Goal: Navigation & Orientation: Find specific page/section

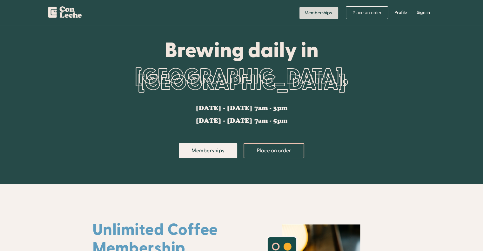
click at [322, 15] on link "Memberships" at bounding box center [318, 13] width 39 height 12
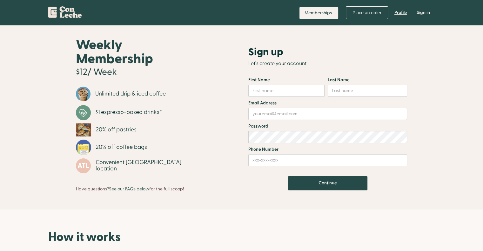
click at [398, 10] on link "Profile" at bounding box center [400, 12] width 22 height 19
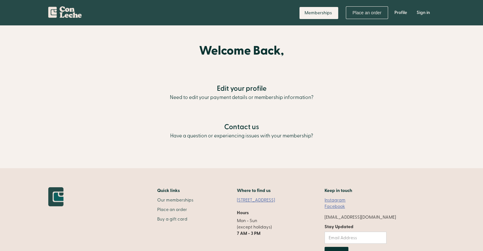
click at [72, 17] on img "home" at bounding box center [64, 11] width 33 height 14
